Goal: Find specific page/section: Find specific page/section

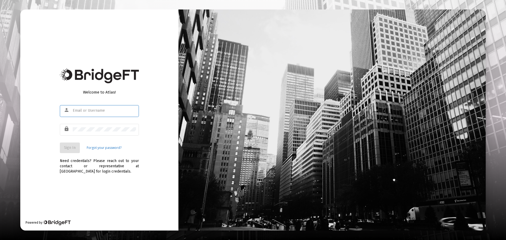
type input "[EMAIL_ADDRESS][DOMAIN_NAME]"
click at [67, 147] on span "Sign In" at bounding box center [70, 148] width 12 height 4
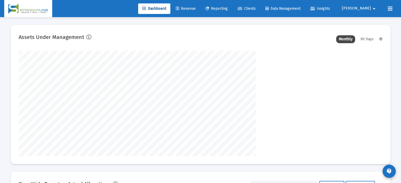
scroll to position [105, 196]
drag, startPoint x: 268, startPoint y: 8, endPoint x: 228, endPoint y: 44, distance: 54.0
click at [256, 8] on span "Clients" at bounding box center [247, 8] width 18 height 4
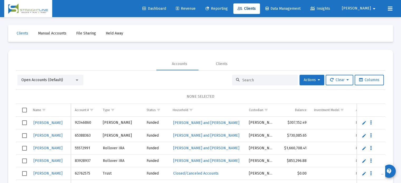
scroll to position [1, 0]
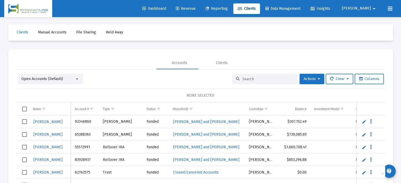
click at [250, 81] on input at bounding box center [268, 79] width 52 height 4
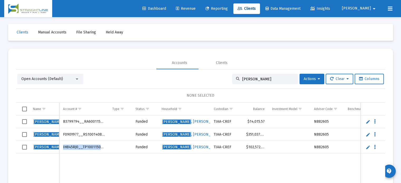
drag, startPoint x: 61, startPoint y: 147, endPoint x: 104, endPoint y: 148, distance: 42.5
click at [104, 148] on td "IH845RJ0__TP1001150023" at bounding box center [83, 147] width 49 height 13
copy td "IH845RJ0__TP1001150023"
click at [112, 75] on div "Open Accounts (Default) [PERSON_NAME] Actions Clear Columns" at bounding box center [200, 79] width 367 height 11
click at [262, 76] on div "[PERSON_NAME]" at bounding box center [265, 79] width 66 height 11
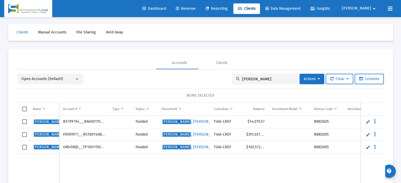
drag, startPoint x: 251, startPoint y: 77, endPoint x: 204, endPoint y: 80, distance: 47.3
click at [204, 80] on div "Open Accounts (Default) [PERSON_NAME] Actions Clear Columns" at bounding box center [200, 79] width 367 height 11
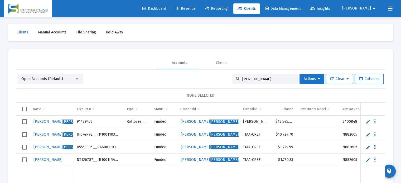
type input "[PERSON_NAME]"
drag, startPoint x: 76, startPoint y: 160, endPoint x: 117, endPoint y: 158, distance: 41.2
click at [117, 158] on td "NT1267G7__IR1001IRA001" at bounding box center [98, 160] width 50 height 13
copy td "NT1267G7__IR1001IRA001"
click at [122, 70] on div "Open Accounts (Default) [PERSON_NAME] Actions Clear Columns NONE SELECTED Name …" at bounding box center [200, 139] width 369 height 139
